Goal: Task Accomplishment & Management: Use online tool/utility

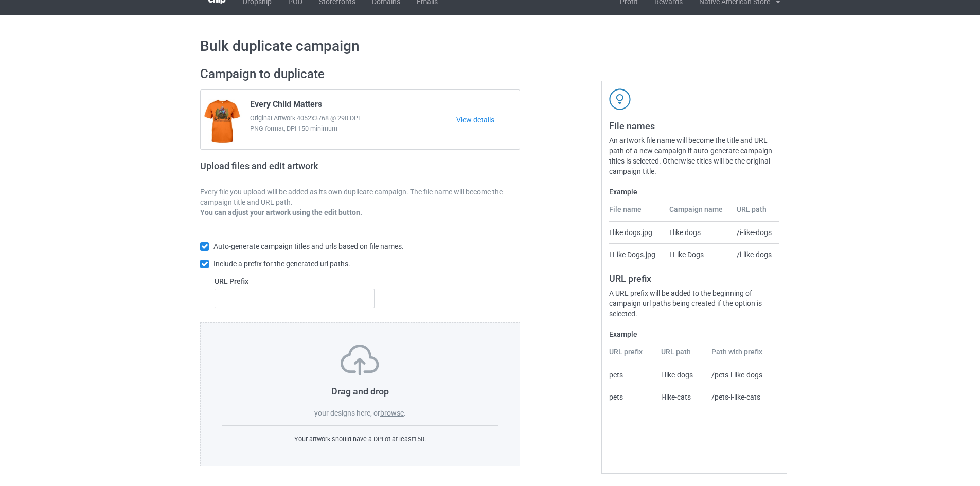
scroll to position [15, 0]
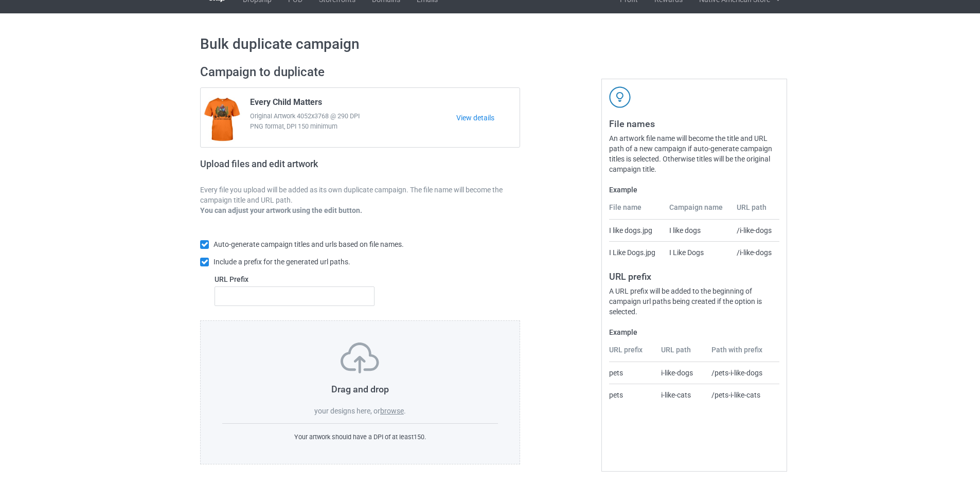
click at [391, 410] on label "browse" at bounding box center [392, 411] width 24 height 8
click at [0, 0] on input "browse" at bounding box center [0, 0] width 0 height 0
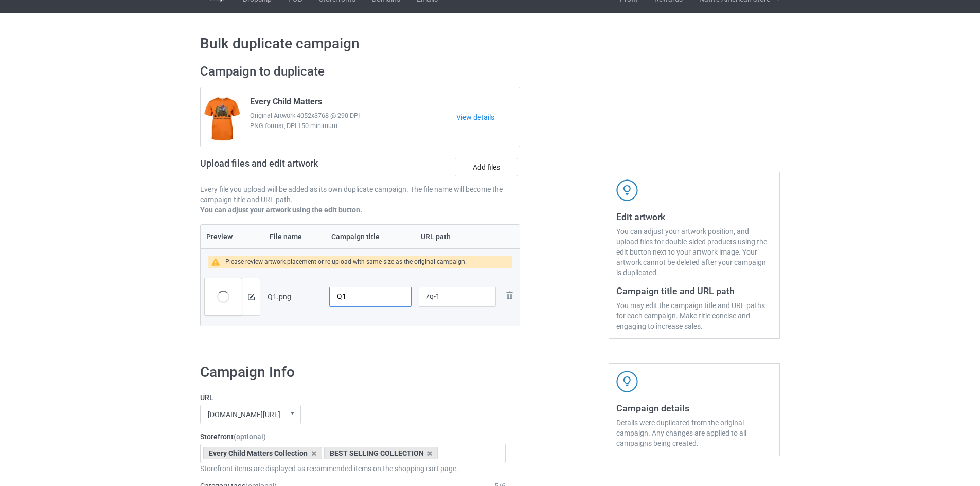
drag, startPoint x: 354, startPoint y: 295, endPoint x: 332, endPoint y: 299, distance: 21.8
click at [332, 299] on input "Q1" at bounding box center [370, 297] width 82 height 20
type input "EVERY CHILD MATTERS"
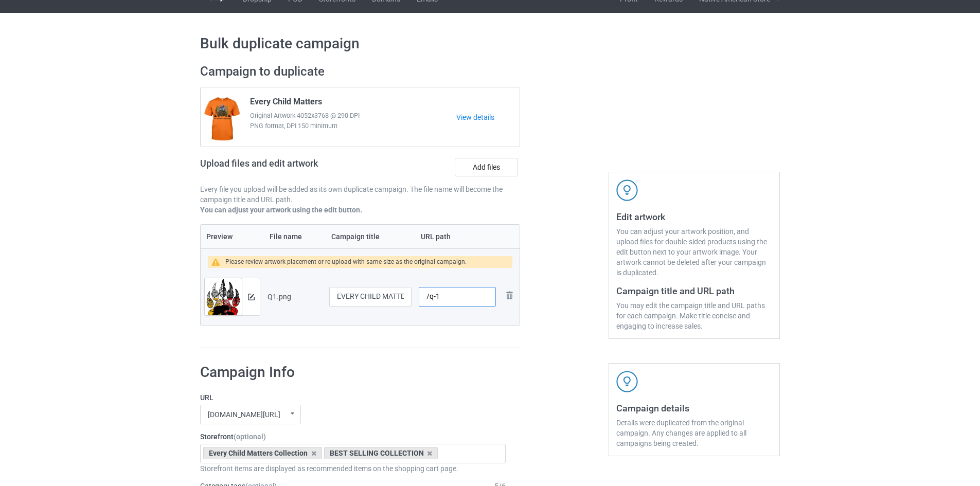
drag, startPoint x: 442, startPoint y: 295, endPoint x: 430, endPoint y: 294, distance: 11.8
click at [430, 294] on input "/q-1" at bounding box center [457, 297] width 77 height 20
paste input "everychild8"
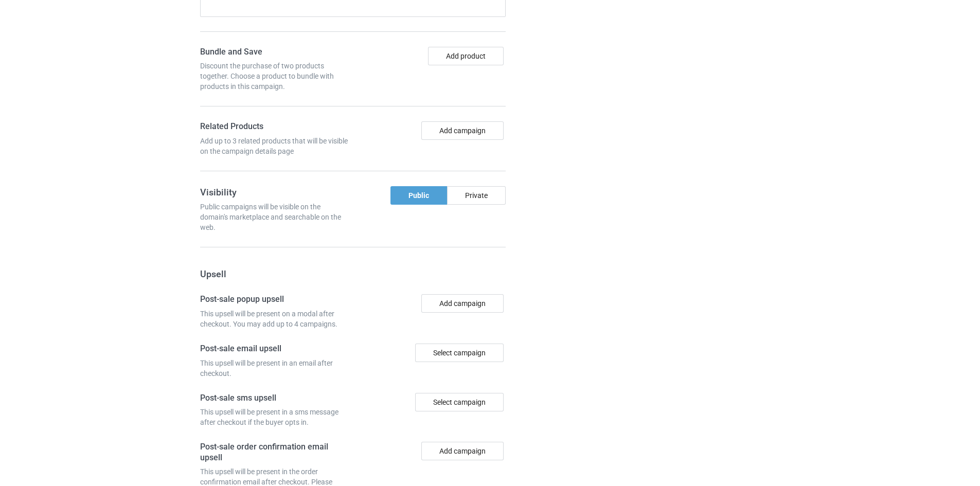
scroll to position [858, 0]
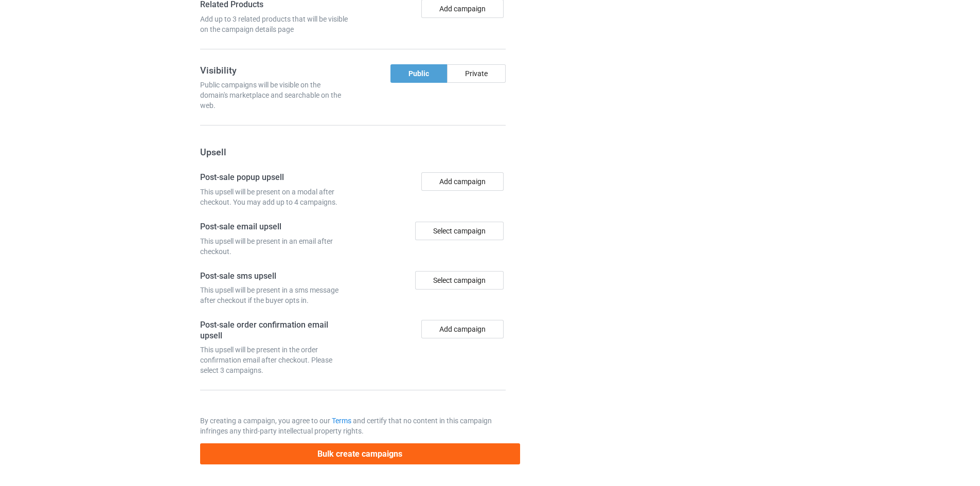
type input "/everychild87"
click at [336, 458] on button "Bulk create campaigns" at bounding box center [360, 454] width 320 height 21
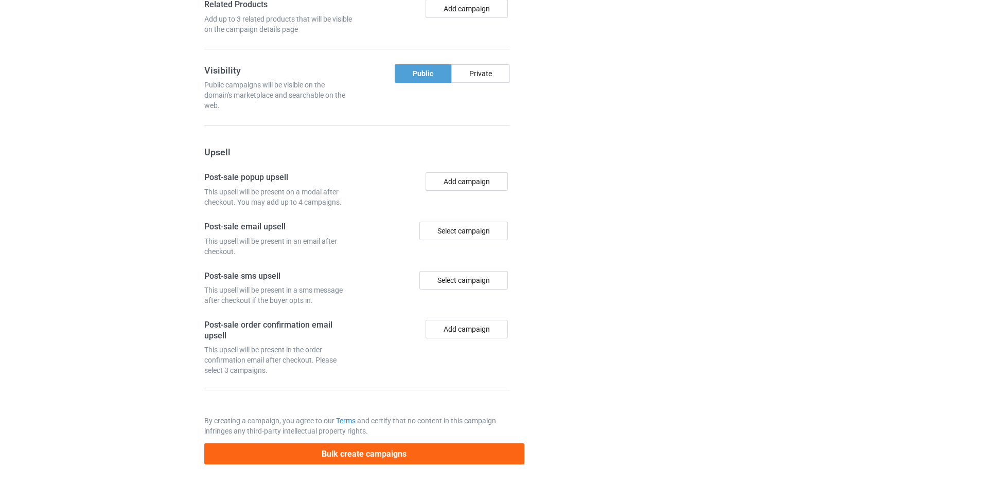
scroll to position [0, 0]
